Goal: Task Accomplishment & Management: Complete application form

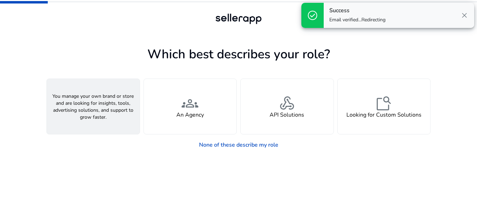
click at [124, 109] on div "person A Seller" at bounding box center [93, 106] width 93 height 55
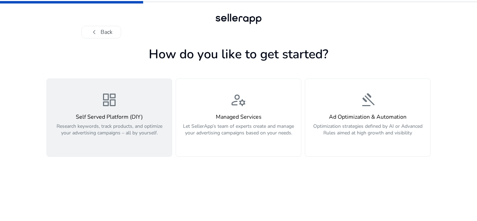
click at [114, 112] on div "dashboard Self Served Platform (DIY) Research keywords, track products, and opt…" at bounding box center [109, 118] width 117 height 52
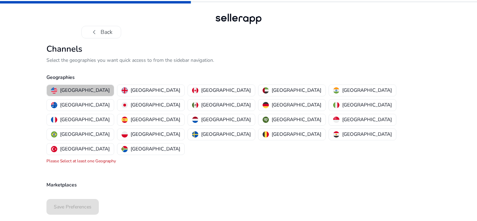
click at [84, 90] on p "[GEOGRAPHIC_DATA]" at bounding box center [85, 90] width 50 height 7
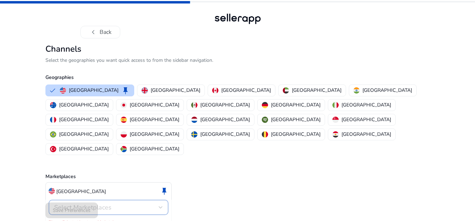
click at [120, 204] on div "Select Marketplaces" at bounding box center [106, 208] width 104 height 8
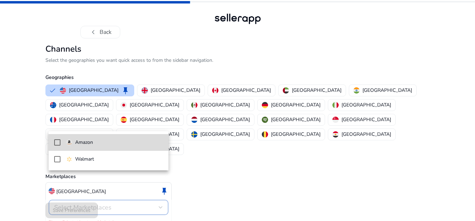
click at [81, 143] on p "Amazon" at bounding box center [84, 143] width 18 height 8
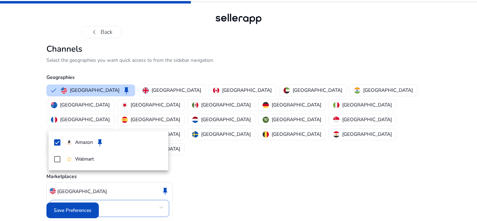
click at [76, 205] on div at bounding box center [238, 110] width 477 height 221
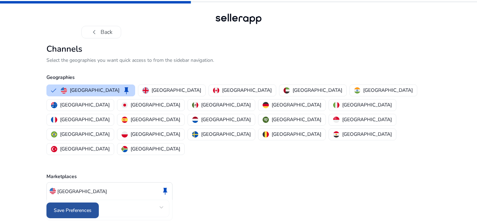
click at [77, 207] on span "Save Preferences" at bounding box center [73, 210] width 38 height 7
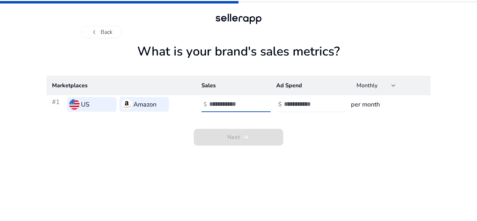
click at [229, 104] on input "number" at bounding box center [232, 104] width 47 height 8
click at [394, 87] on div at bounding box center [394, 85] width 4 height 3
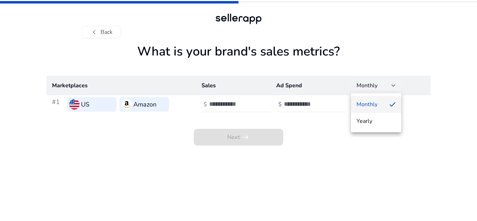
click at [394, 87] on div at bounding box center [238, 110] width 477 height 221
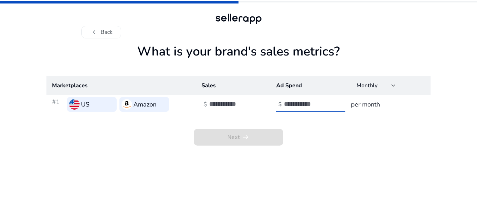
click at [298, 104] on input "number" at bounding box center [307, 104] width 47 height 8
type input "*"
click at [222, 103] on input "number" at bounding box center [232, 104] width 47 height 8
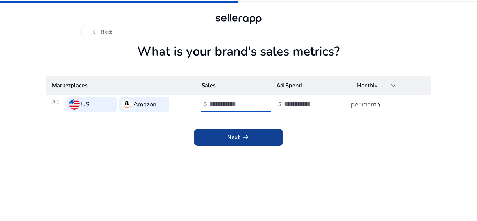
type input "*****"
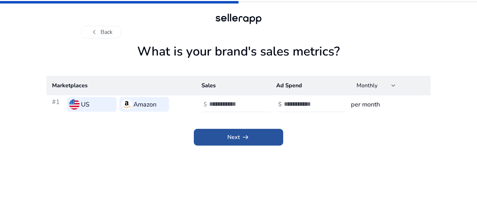
click at [237, 142] on span at bounding box center [238, 137] width 89 height 17
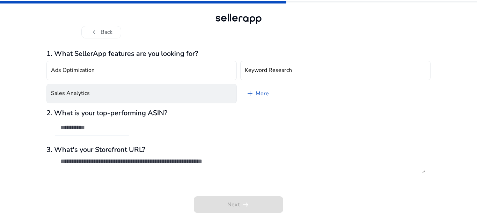
click at [83, 94] on h4 "Sales Analytics" at bounding box center [70, 93] width 39 height 7
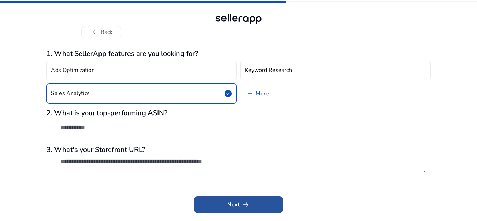
click at [237, 207] on span "Next arrow_right_alt" at bounding box center [238, 205] width 22 height 8
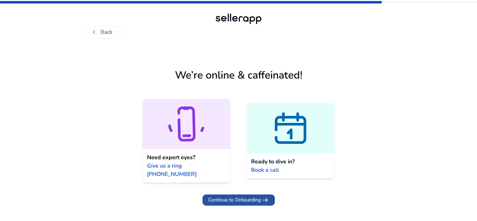
click at [247, 196] on span "Continue to Onboarding" at bounding box center [234, 199] width 53 height 7
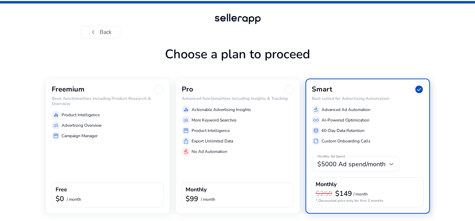
scroll to position [23, 0]
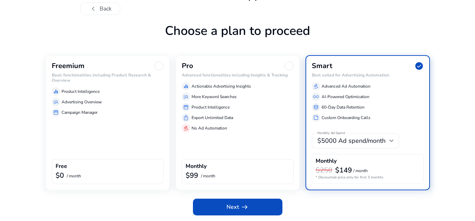
click at [98, 110] on div "storefront Campaign Manager" at bounding box center [108, 112] width 112 height 8
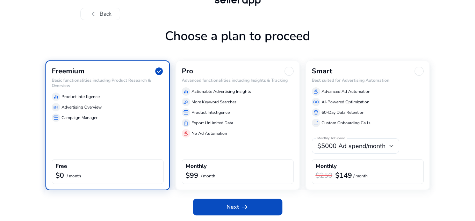
scroll to position [18, 0]
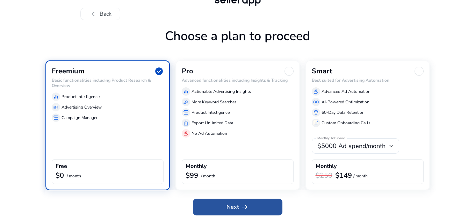
click at [239, 201] on span at bounding box center [237, 207] width 89 height 17
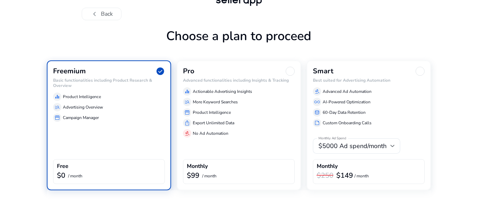
scroll to position [0, 0]
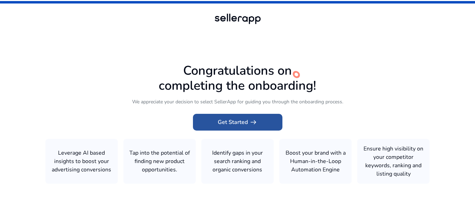
click at [239, 122] on span "Get Started arrow_right_alt" at bounding box center [238, 122] width 40 height 8
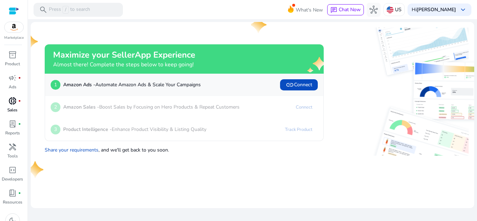
click at [11, 108] on p "Sales" at bounding box center [12, 110] width 10 height 6
